Goal: Task Accomplishment & Management: Manage account settings

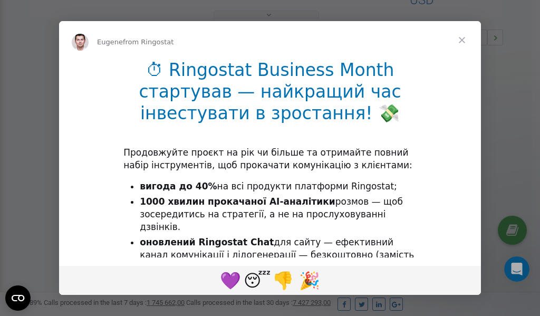
click at [464, 42] on span "Close" at bounding box center [462, 40] width 38 height 38
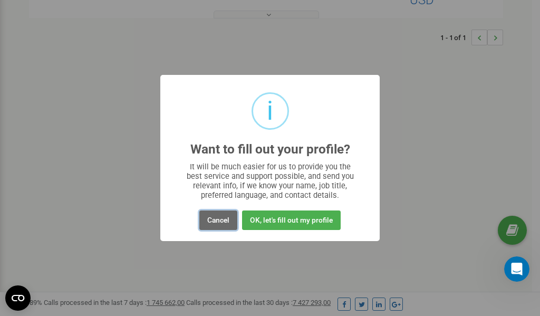
click at [219, 218] on button "Cancel" at bounding box center [218, 220] width 38 height 20
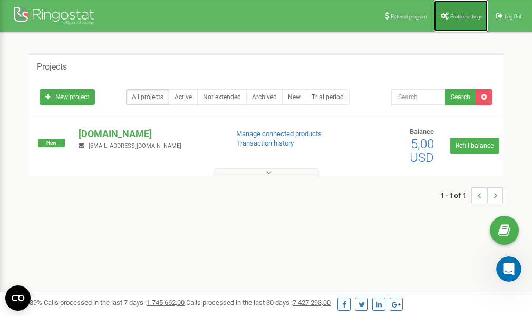
click at [458, 16] on span "Profile settings" at bounding box center [466, 17] width 32 height 6
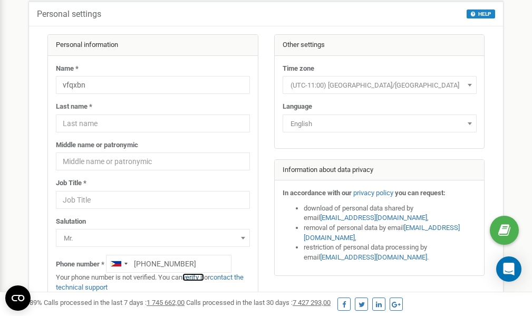
click at [198, 276] on link "verify it" at bounding box center [193, 277] width 22 height 8
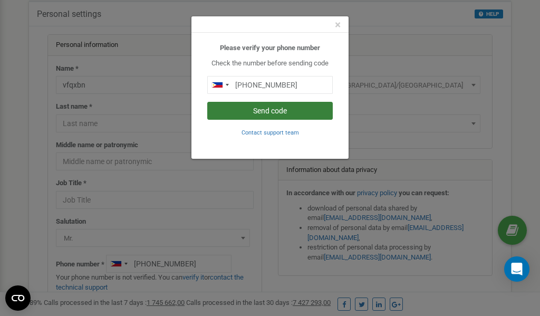
click at [269, 110] on button "Send code" at bounding box center [270, 111] width 126 height 18
